Goal: Transaction & Acquisition: Purchase product/service

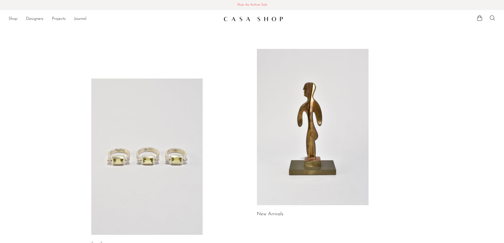
click at [17, 19] on link "Shop" at bounding box center [12, 19] width 9 height 7
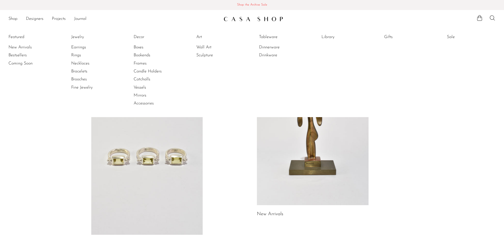
click at [22, 36] on li "Featured New Arrivals Bestsellers Coming Soon" at bounding box center [32, 70] width 49 height 77
click at [20, 46] on link "New Arrivals" at bounding box center [28, 47] width 40 height 6
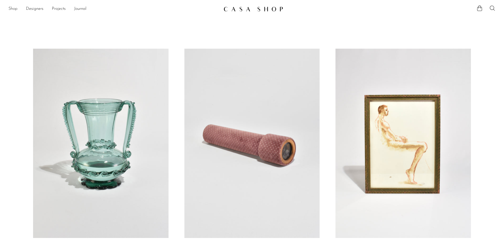
click at [11, 8] on link "Shop" at bounding box center [12, 9] width 9 height 7
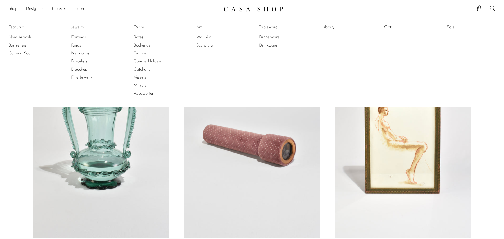
click at [83, 38] on link "Earrings" at bounding box center [91, 37] width 40 height 6
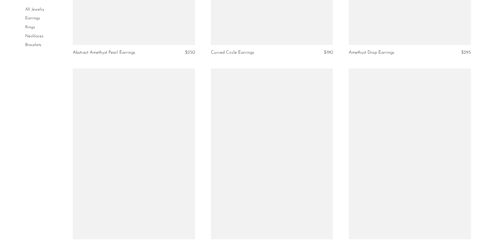
scroll to position [2195, 0]
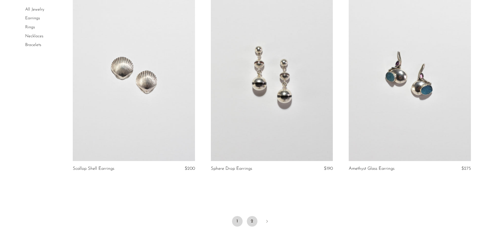
click at [249, 217] on link "2" at bounding box center [252, 221] width 11 height 11
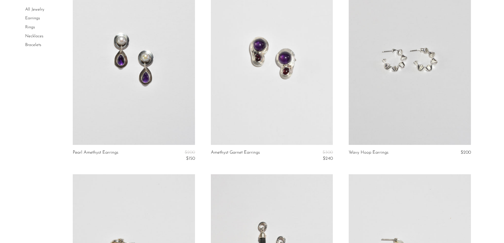
scroll to position [1058, 0]
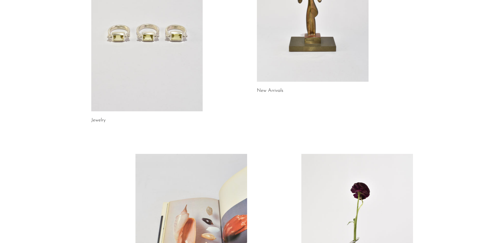
scroll to position [159, 0]
